Goal: Navigation & Orientation: Find specific page/section

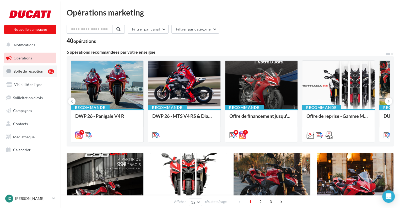
click at [45, 69] on link "Boîte de réception 81" at bounding box center [30, 70] width 54 height 11
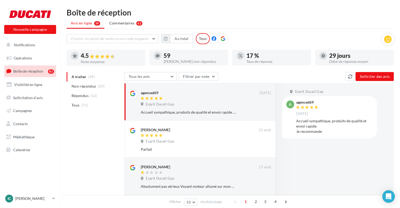
click at [45, 57] on link "Opérations" at bounding box center [30, 57] width 54 height 11
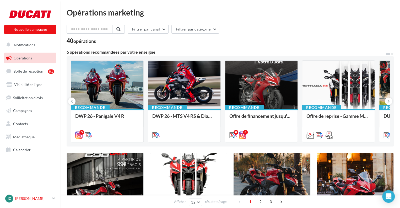
click at [34, 201] on div "IC Ilona CONVIE duc-epr-con" at bounding box center [27, 198] width 45 height 8
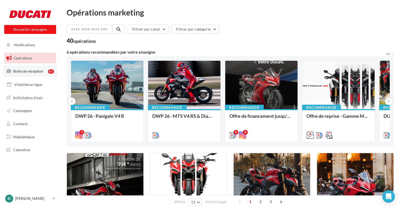
click at [20, 73] on span "Boîte de réception" at bounding box center [28, 71] width 30 height 4
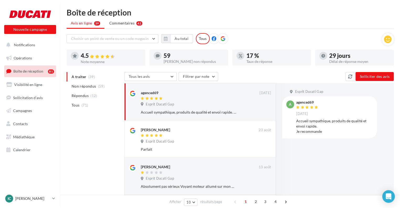
click at [25, 99] on span "Sollicitation d'avis" at bounding box center [28, 97] width 30 height 4
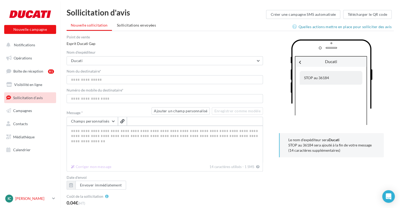
click at [21, 194] on div "IC Ilona CONVIE duc-epr-con" at bounding box center [27, 198] width 45 height 8
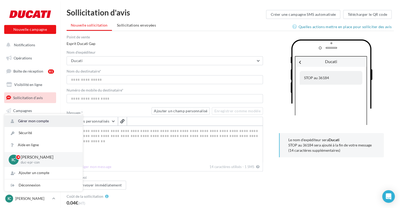
click at [55, 120] on link "Gérer mon compte" at bounding box center [43, 121] width 78 height 12
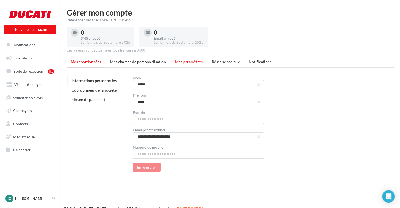
click at [190, 65] on div "**********" at bounding box center [230, 114] width 327 height 114
click at [190, 65] on li "Mes paramètres" at bounding box center [189, 61] width 36 height 9
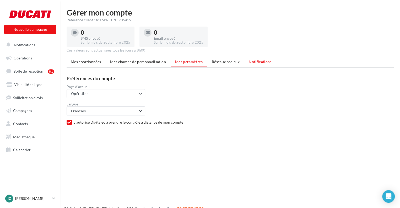
click at [256, 61] on span "Notifications" at bounding box center [260, 61] width 23 height 4
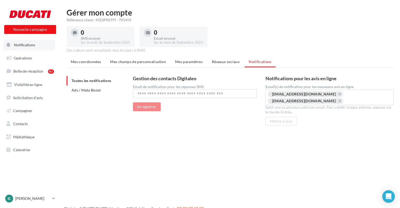
click at [44, 40] on button "Notifications" at bounding box center [29, 44] width 52 height 11
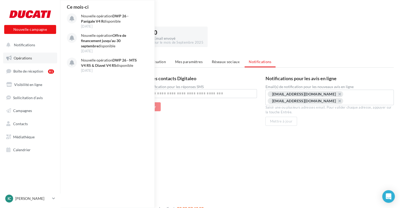
click at [35, 62] on link "Opérations" at bounding box center [30, 57] width 54 height 11
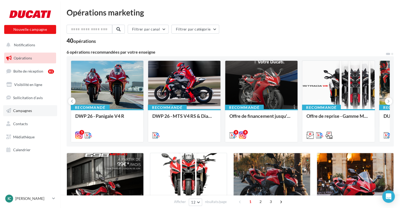
click at [44, 116] on link "Campagnes" at bounding box center [30, 110] width 54 height 11
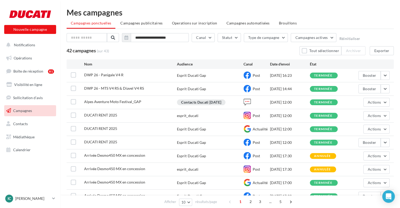
click at [47, 51] on ul "Opérations Boîte de réception 81 Visibilité en ligne Sollicitation d'avis Campa…" at bounding box center [30, 103] width 56 height 107
click at [43, 54] on link "Opérations" at bounding box center [30, 57] width 54 height 11
